Goal: Information Seeking & Learning: Learn about a topic

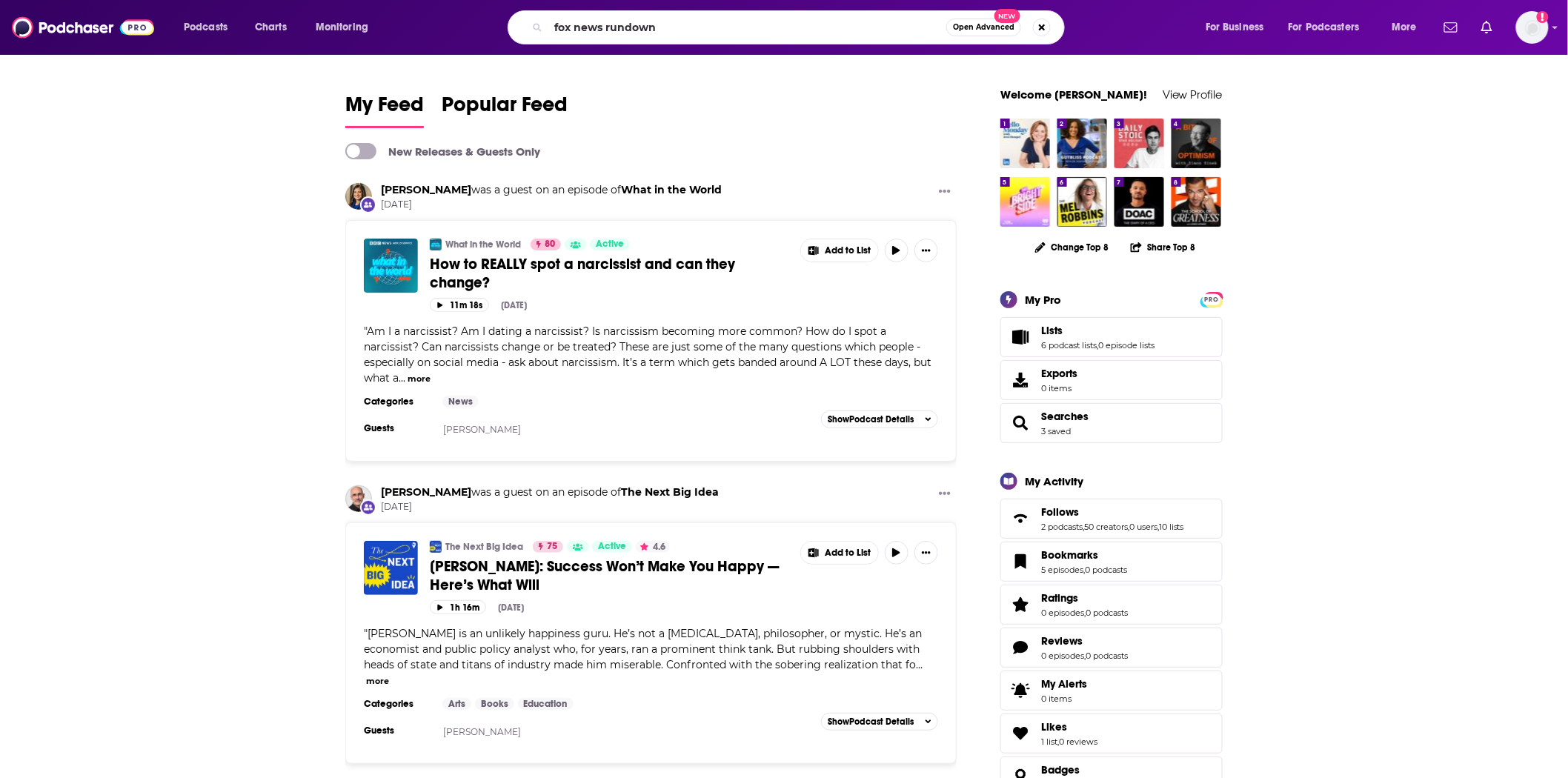
type input "fox news rundown"
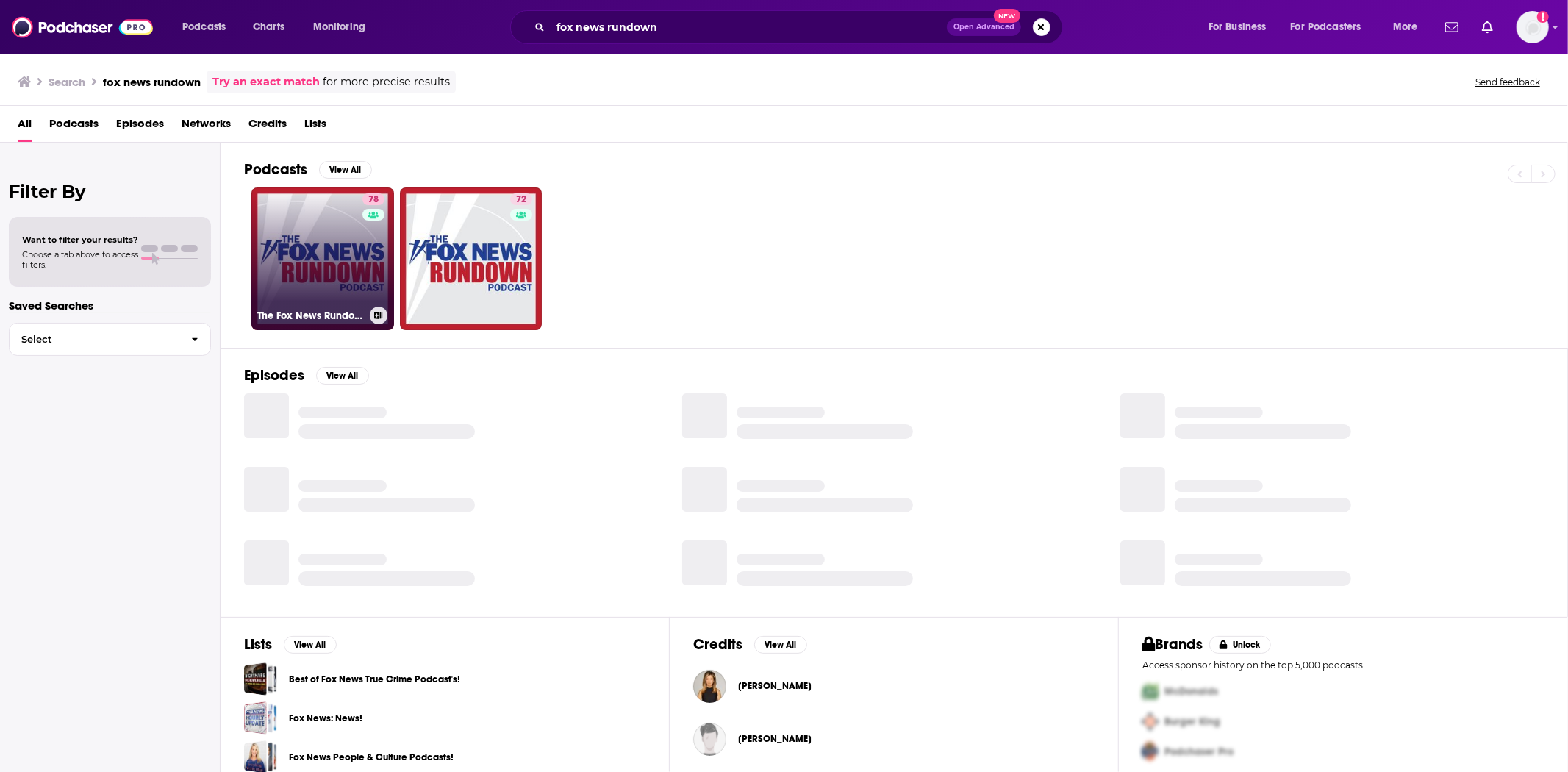
click at [364, 245] on div "78" at bounding box center [376, 250] width 26 height 113
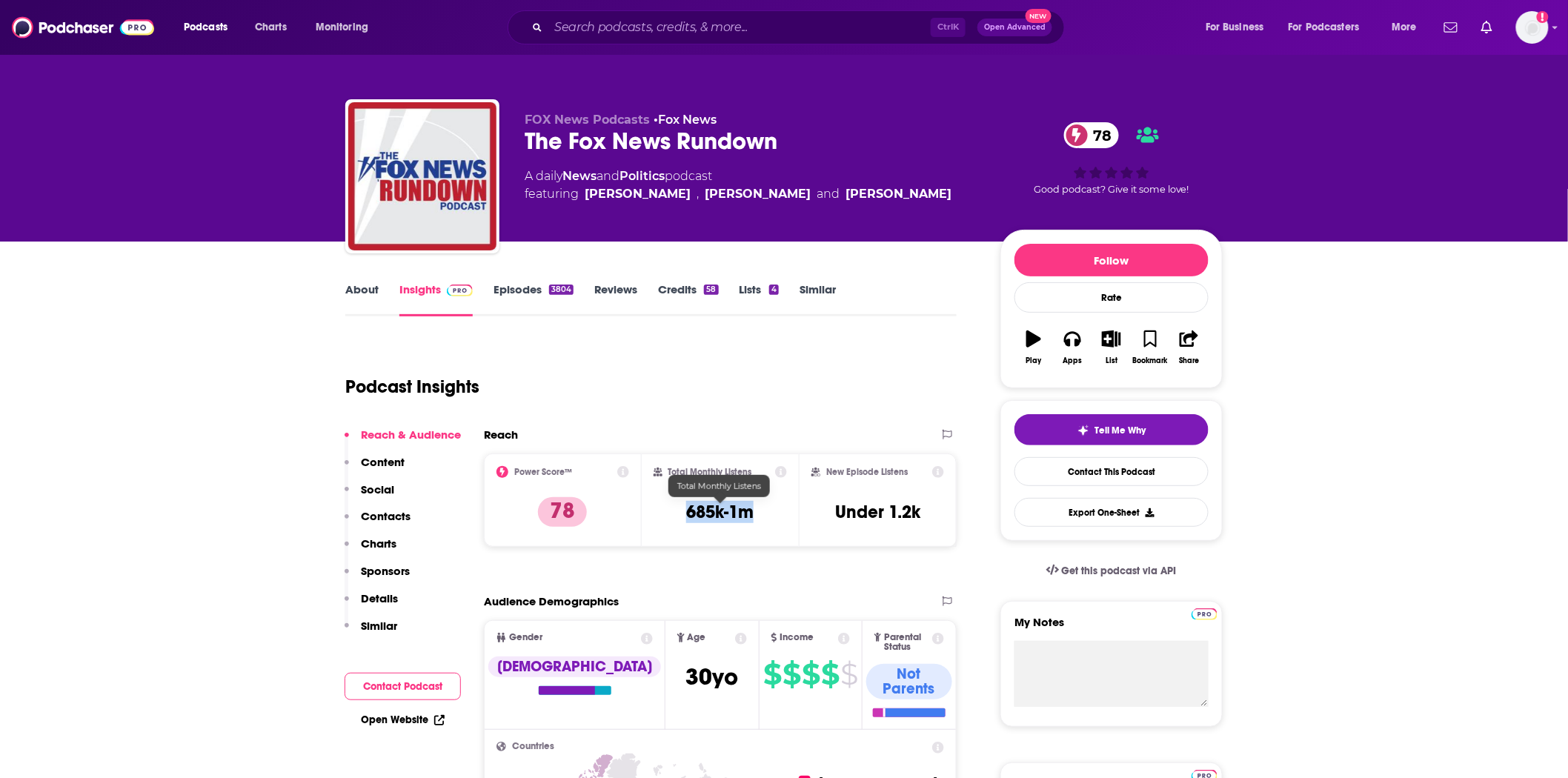
drag, startPoint x: 774, startPoint y: 515, endPoint x: 691, endPoint y: 521, distance: 83.2
click at [691, 521] on div "Total Monthly Listens 685k-1m" at bounding box center [721, 500] width 134 height 68
copy h3 "685k-1m"
click at [63, 36] on img at bounding box center [83, 27] width 142 height 28
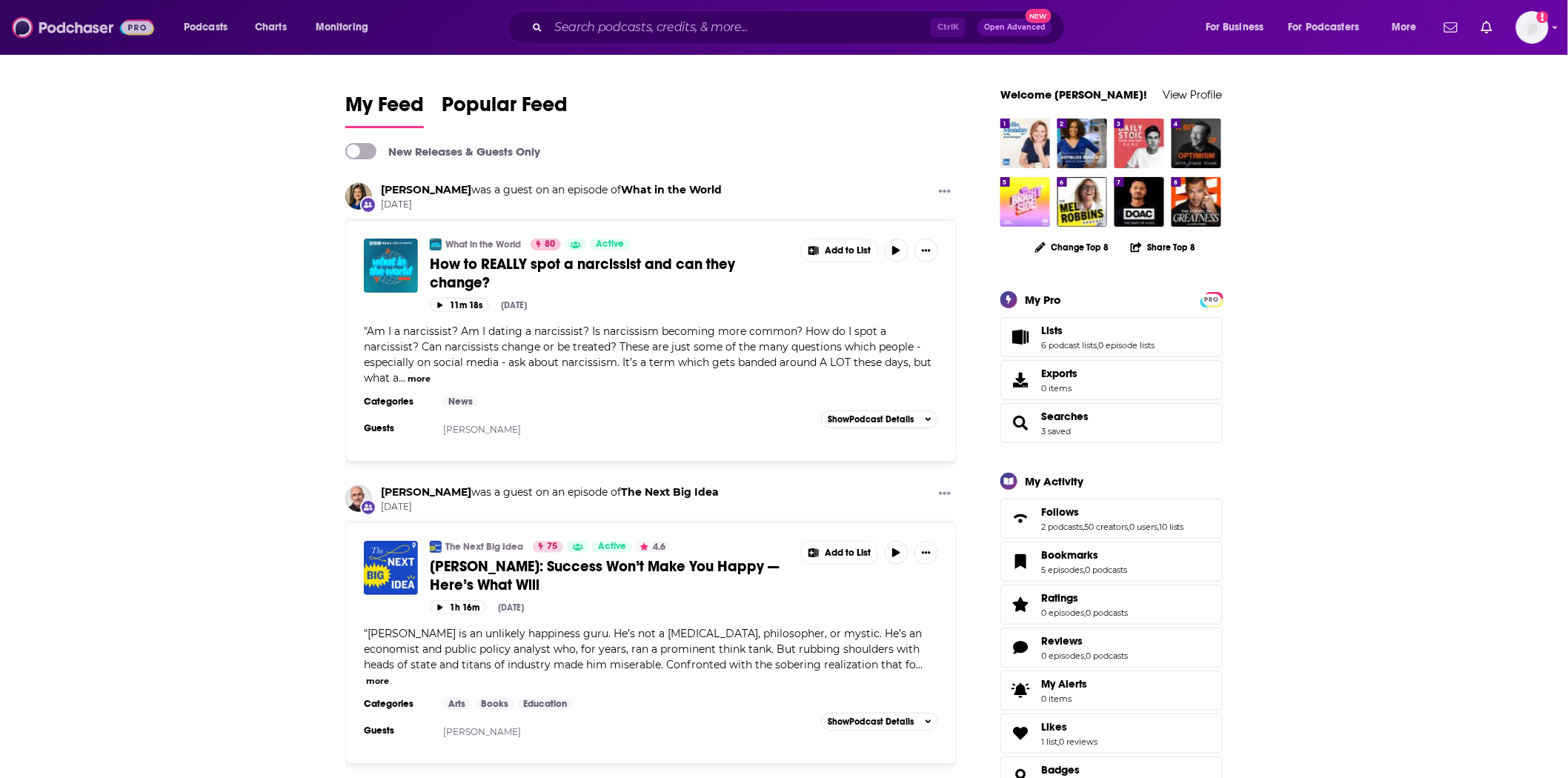
click at [67, 31] on img at bounding box center [83, 27] width 142 height 28
